Goal: Information Seeking & Learning: Learn about a topic

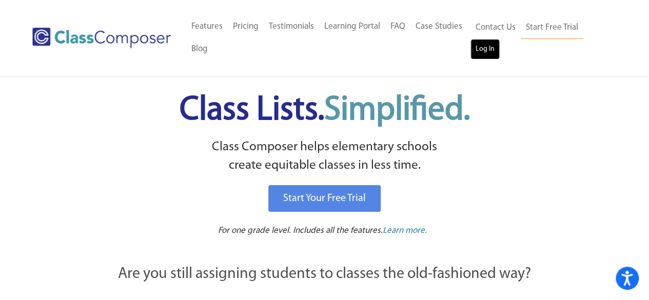
click at [490, 57] on link "Log In" at bounding box center [484, 49] width 29 height 21
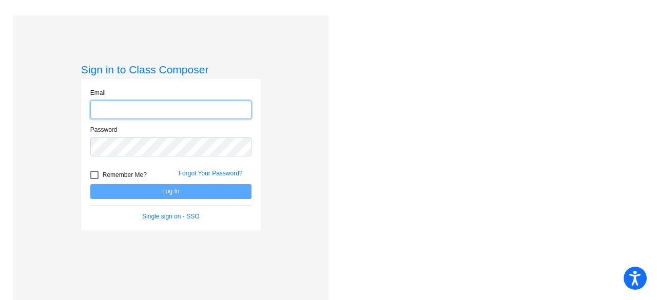
type input "larmeee@fowlervilleschools.org"
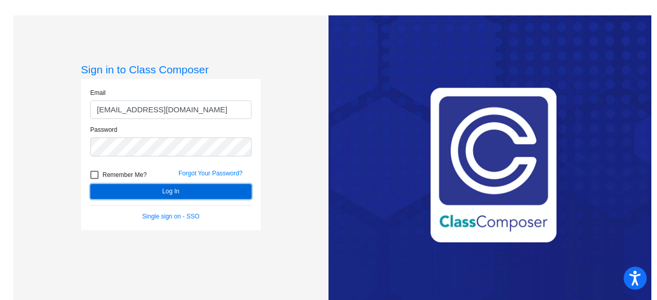
click at [194, 191] on button "Log In" at bounding box center [170, 191] width 161 height 15
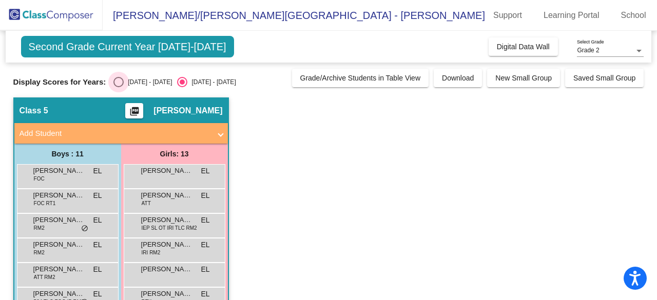
click at [122, 77] on div "Select an option" at bounding box center [118, 82] width 10 height 10
click at [118, 87] on input "2024 - 2025" at bounding box center [118, 87] width 1 height 1
radio input "true"
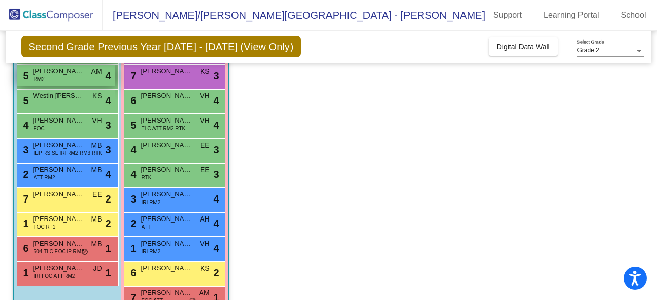
scroll to position [150, 0]
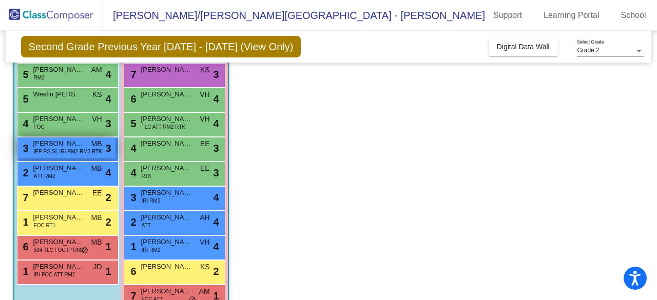
click at [54, 137] on div "3 Levi Burton IEP RS SL IRI RM2 RM3 RTK MB lock do_not_disturb_alt 3" at bounding box center [66, 147] width 98 height 21
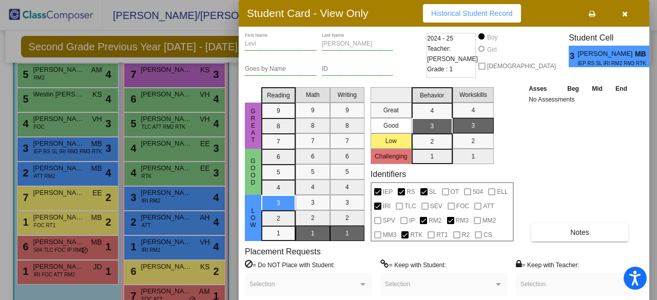
click at [483, 15] on span "Historical Student Record" at bounding box center [472, 13] width 82 height 8
click at [163, 104] on div at bounding box center [328, 150] width 657 height 300
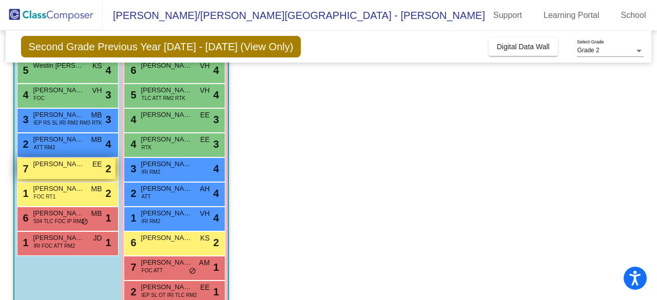
scroll to position [180, 0]
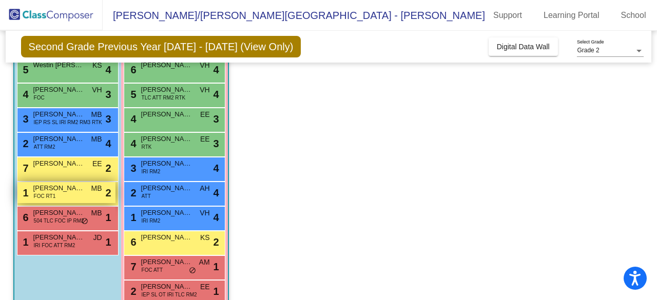
click at [71, 197] on div "1 Braxson Packer FOC RT1 MB lock do_not_disturb_alt 2" at bounding box center [66, 192] width 98 height 21
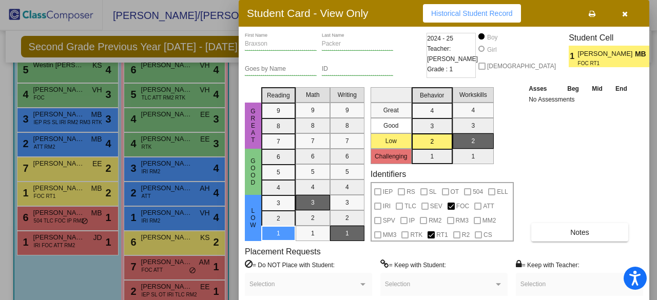
click at [455, 10] on span "Historical Student Record" at bounding box center [472, 13] width 82 height 8
click at [166, 171] on div at bounding box center [328, 150] width 657 height 300
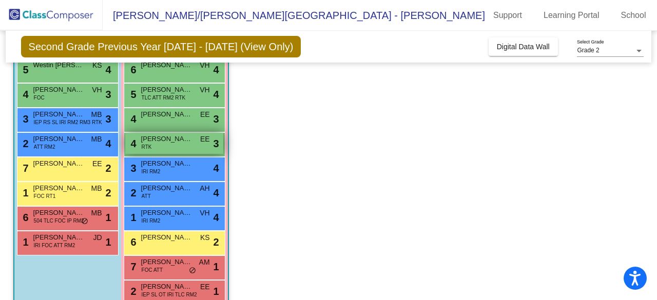
click at [178, 144] on div "4 Elliana DeLaTorre RTK EE lock do_not_disturb_alt 3" at bounding box center [174, 143] width 98 height 21
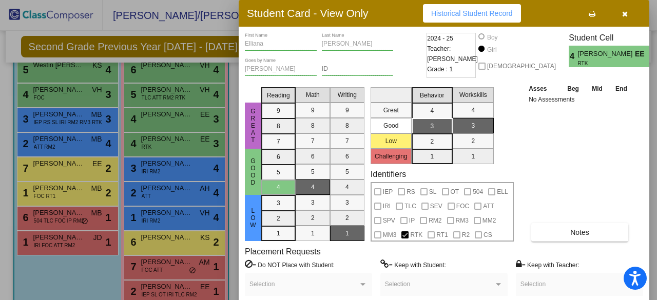
click at [504, 15] on span "Historical Student Record" at bounding box center [472, 13] width 82 height 8
click at [219, 198] on div at bounding box center [328, 150] width 657 height 300
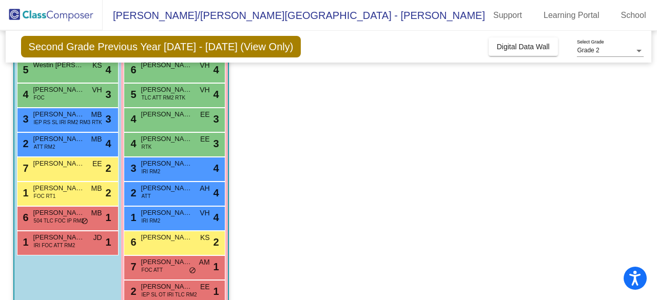
scroll to position [200, 0]
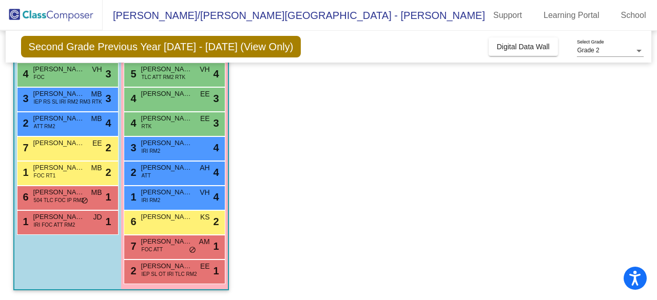
click at [171, 257] on div "7 Magnolia Brockway FOC ATT AM lock do_not_disturb_alt 1" at bounding box center [175, 247] width 102 height 25
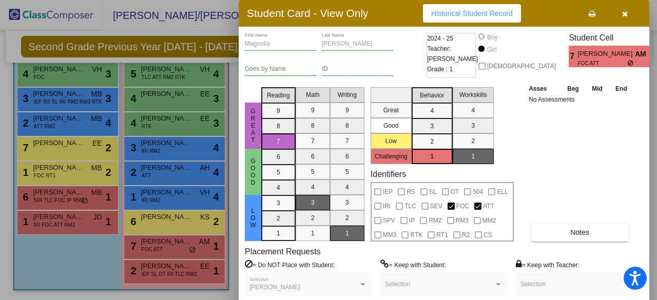
click at [497, 16] on span "Historical Student Record" at bounding box center [472, 13] width 82 height 8
click at [147, 169] on div at bounding box center [328, 150] width 657 height 300
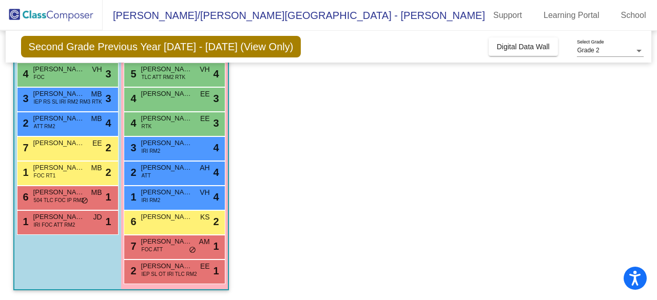
click at [357, 242] on app-classroom "Class 5 picture_as_pdf Elizabeth Larmee Add Student First Name Last Name Studen…" at bounding box center [328, 98] width 630 height 403
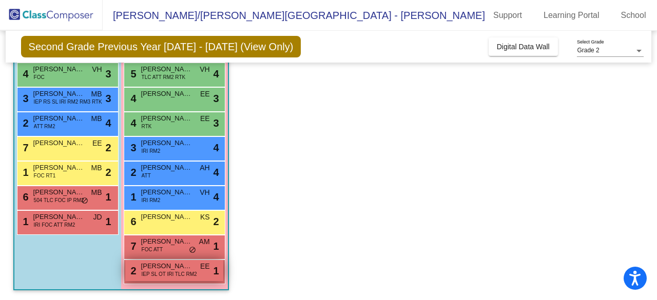
click at [190, 273] on span "IEP SL OT IRI TLC RM2" at bounding box center [169, 274] width 55 height 8
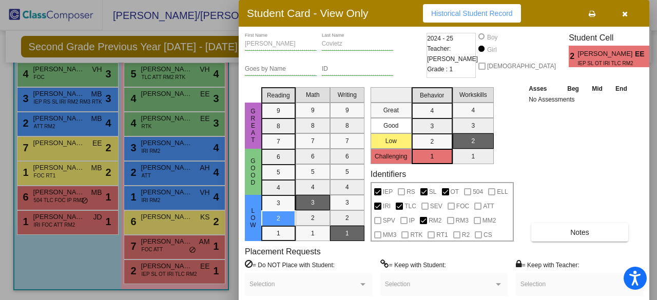
click at [479, 16] on span "Historical Student Record" at bounding box center [472, 13] width 82 height 8
